Goal: Transaction & Acquisition: Purchase product/service

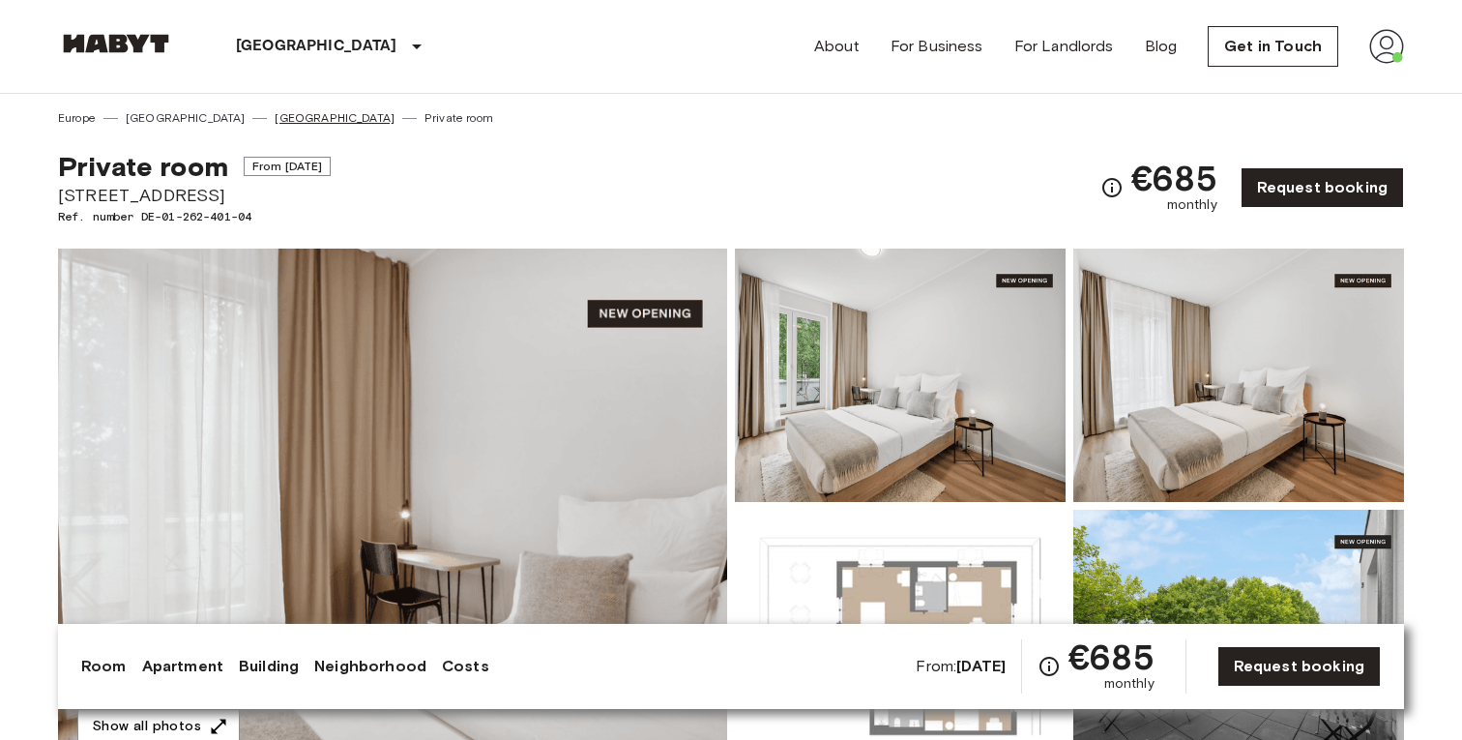
click at [275, 122] on link "[GEOGRAPHIC_DATA]" at bounding box center [335, 117] width 120 height 17
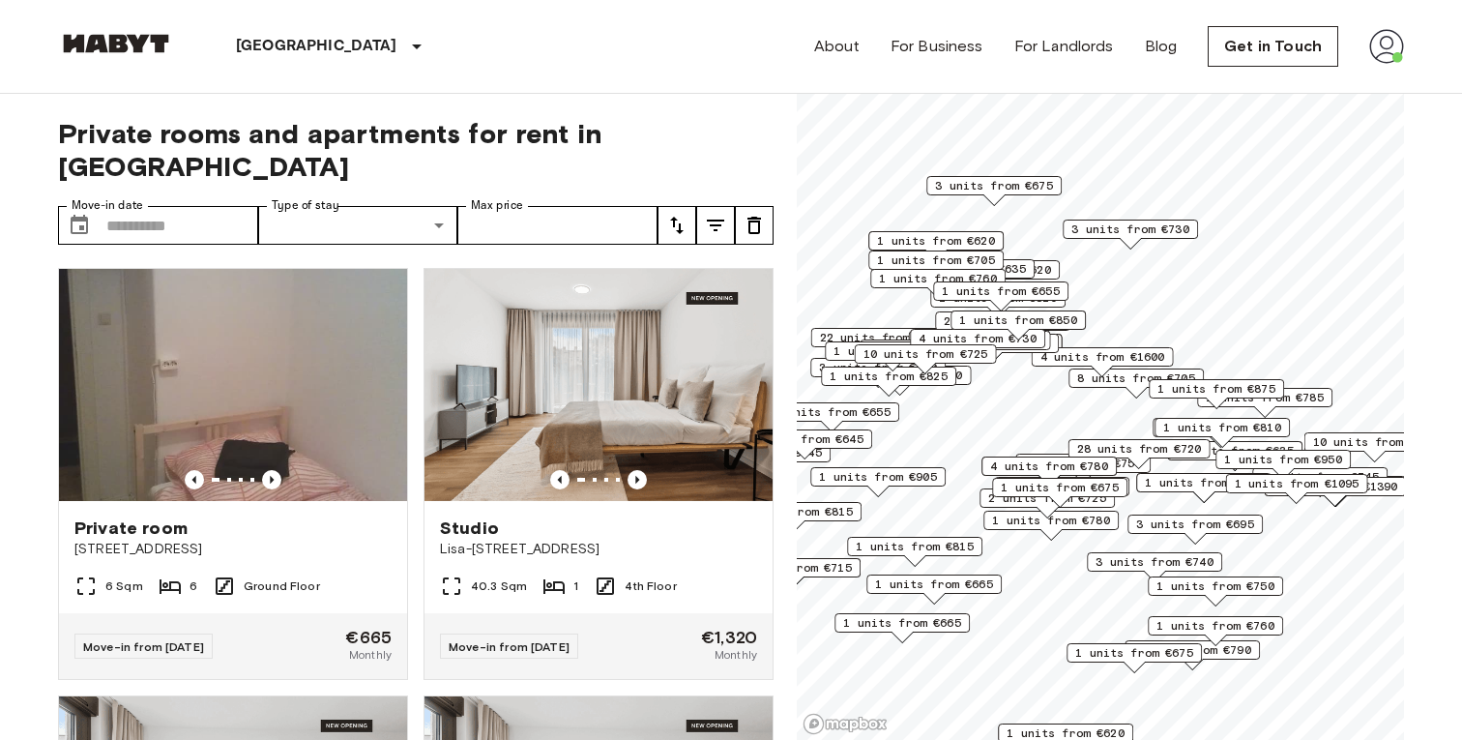
click at [711, 220] on icon "tune" at bounding box center [715, 226] width 17 height 12
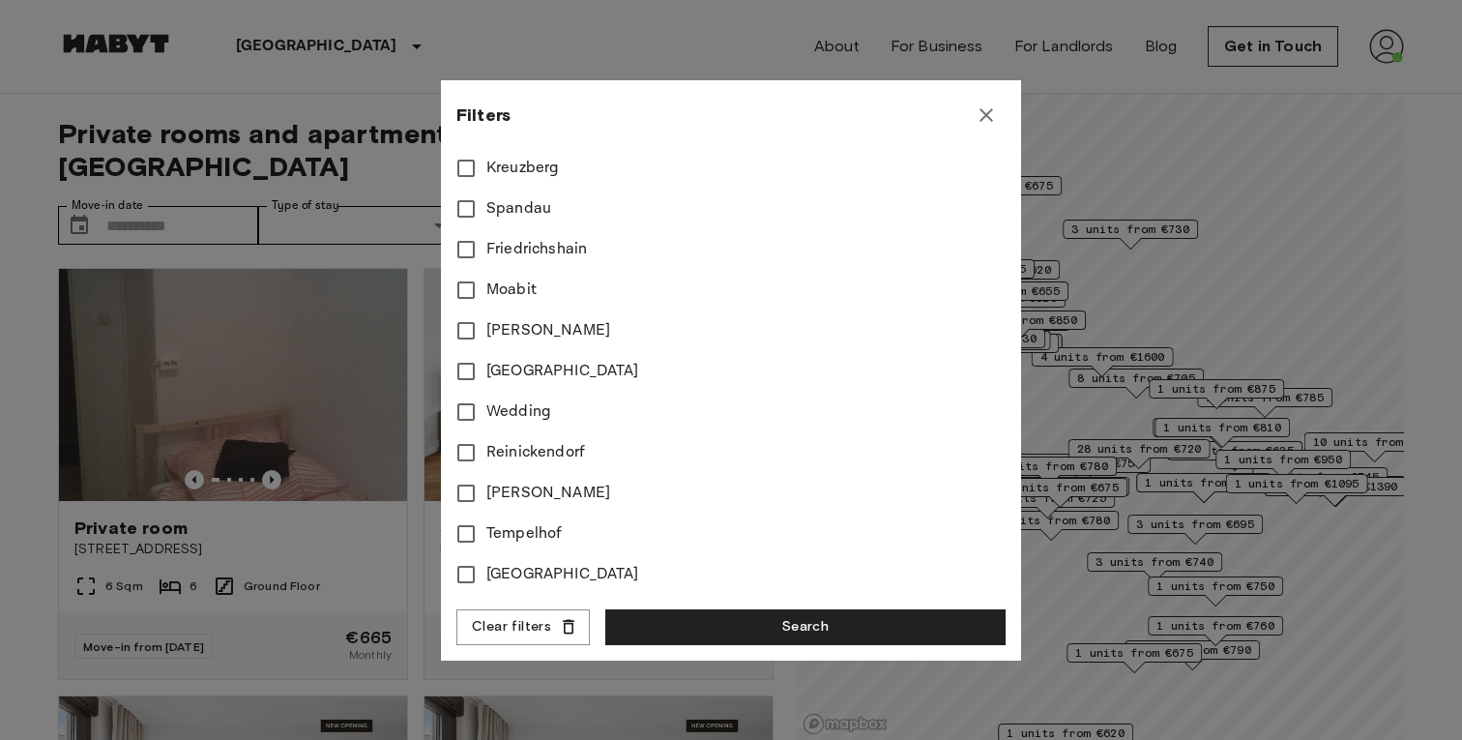
scroll to position [794, 0]
click at [520, 334] on span "Reinickendorf" at bounding box center [535, 330] width 99 height 23
type input "**"
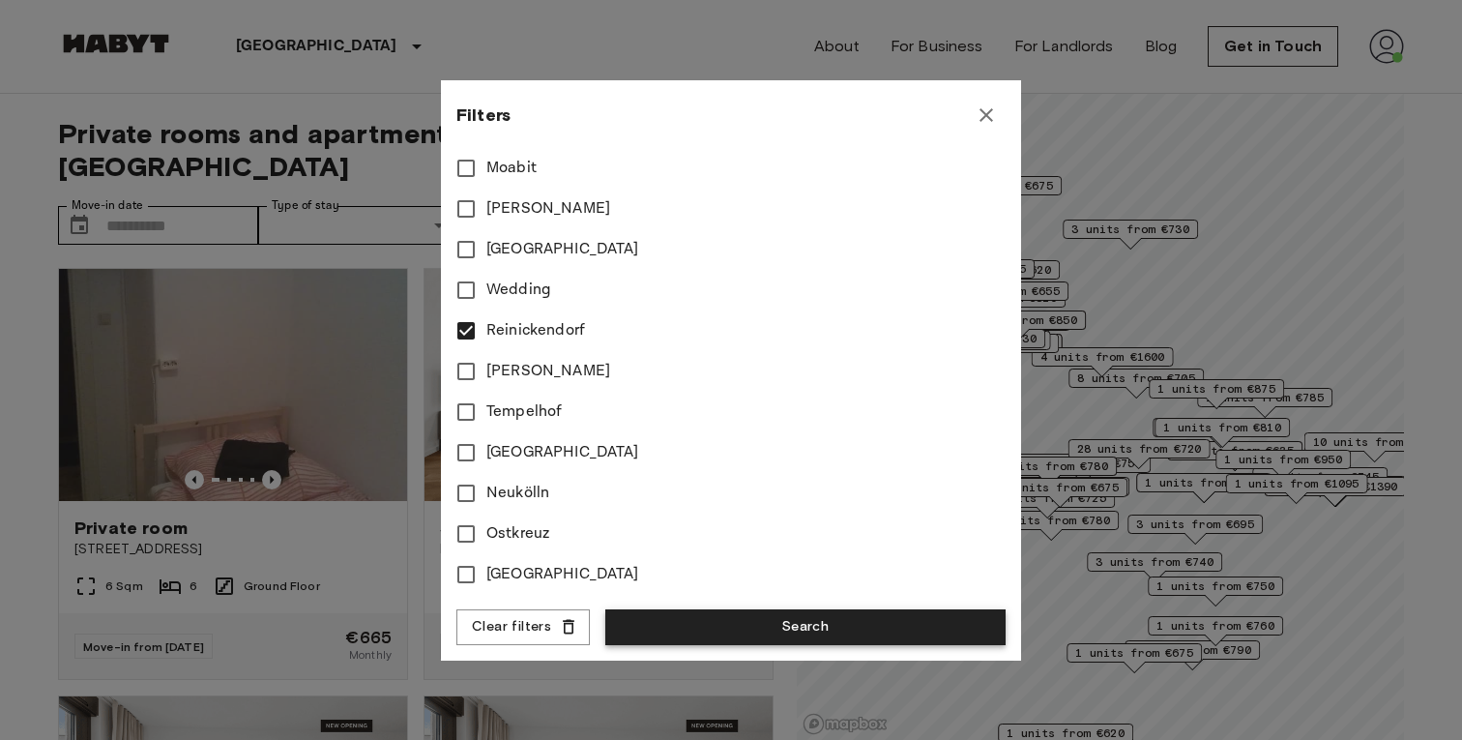
click at [708, 631] on button "Search" at bounding box center [805, 627] width 400 height 36
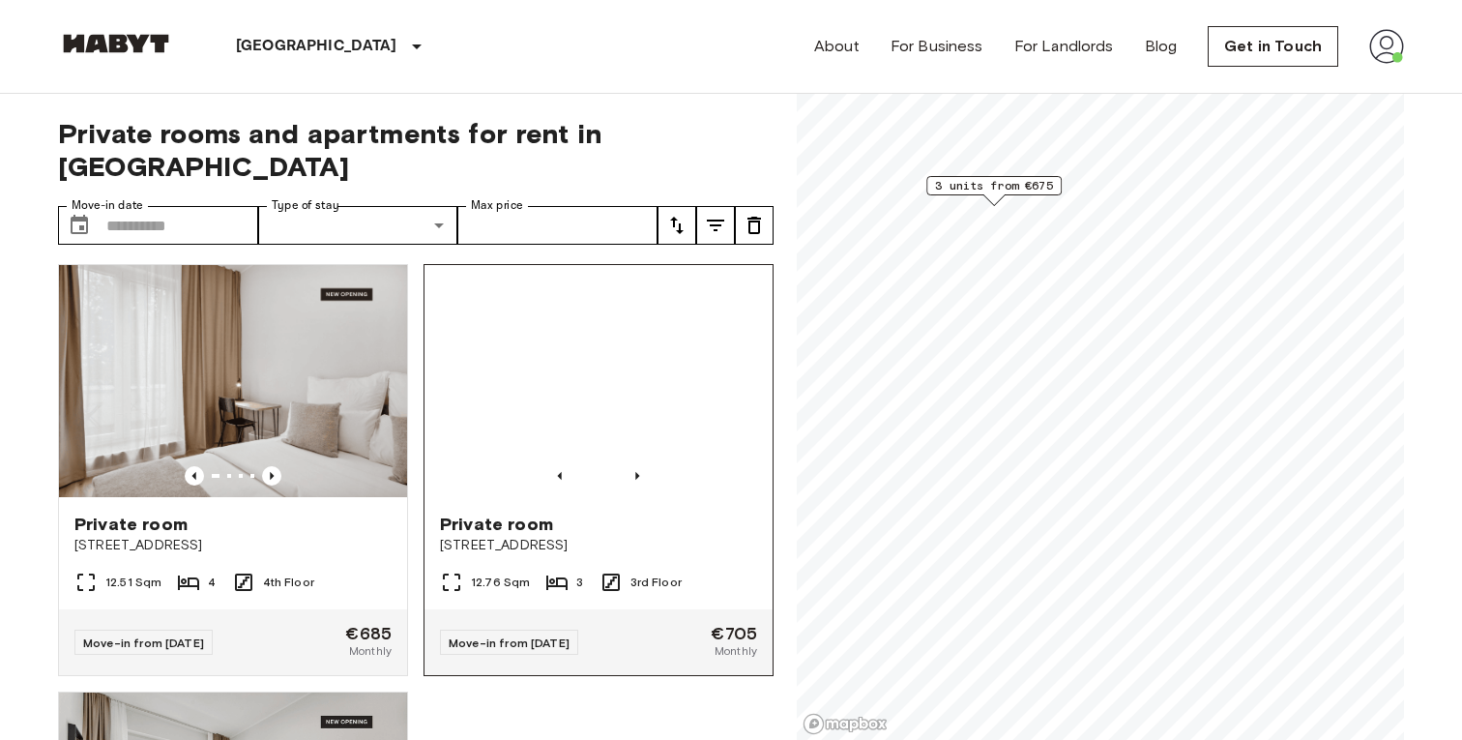
scroll to position [2, 0]
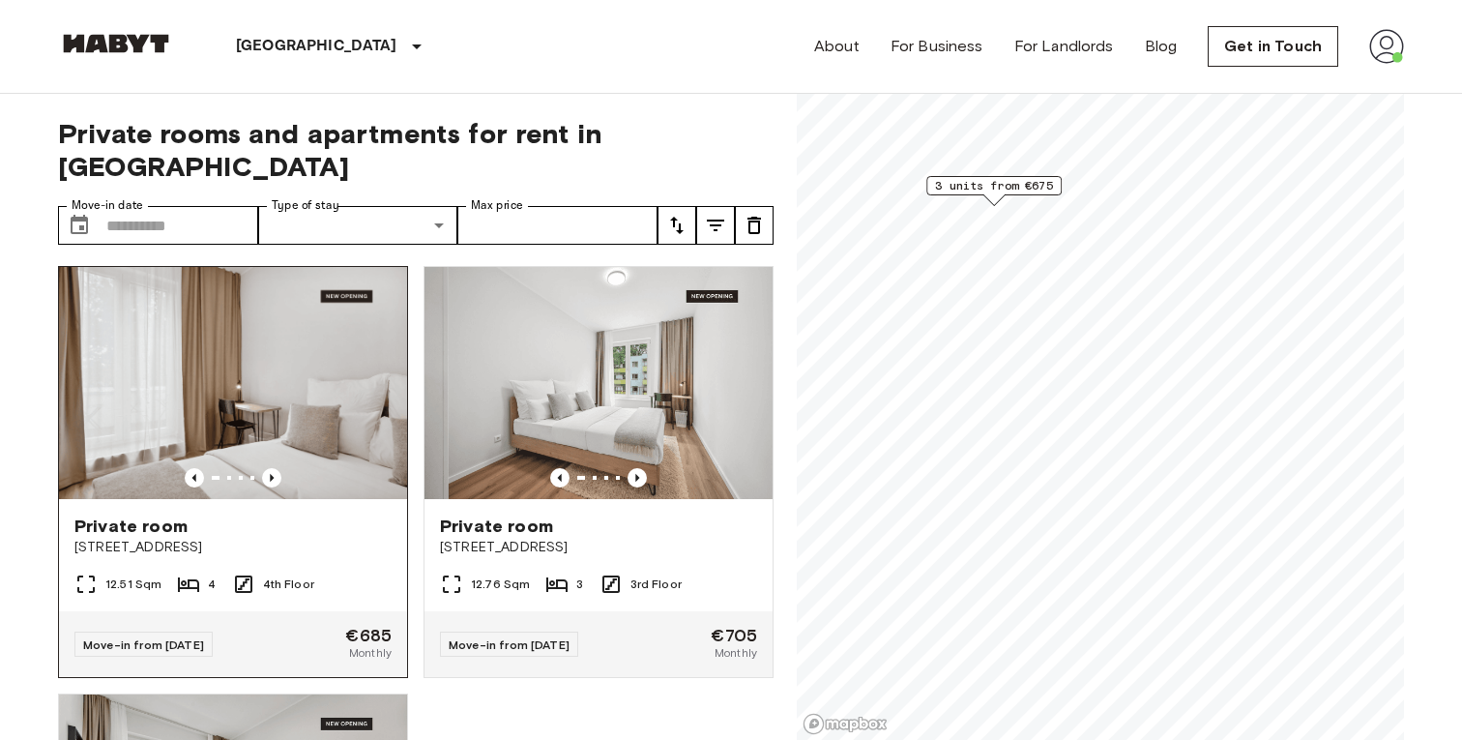
click at [260, 514] on div "Private room" at bounding box center [232, 525] width 317 height 23
